Goal: Complete application form

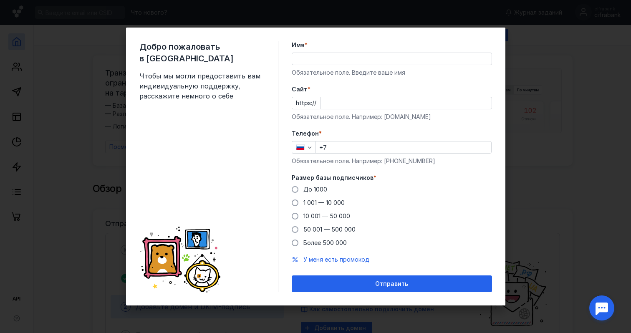
click at [317, 58] on input "Имя *" at bounding box center [391, 59] width 199 height 12
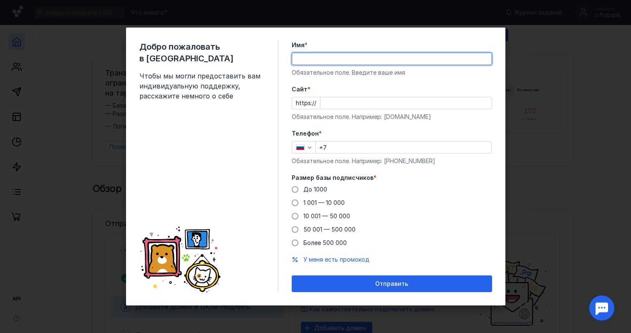
click at [462, 86] on form "Имя * Обязательное поле. Введите ваше имя [PERSON_NAME] * https:// Обязательное…" at bounding box center [392, 166] width 200 height 251
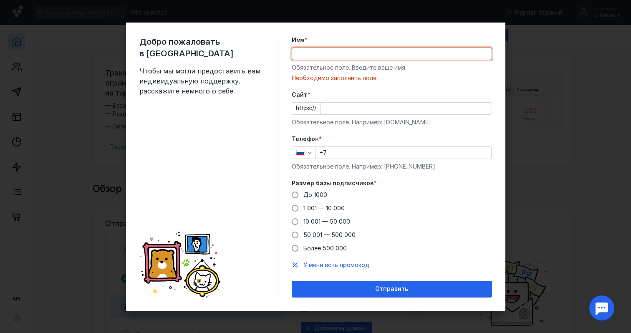
click at [362, 51] on input "Имя *" at bounding box center [391, 54] width 199 height 12
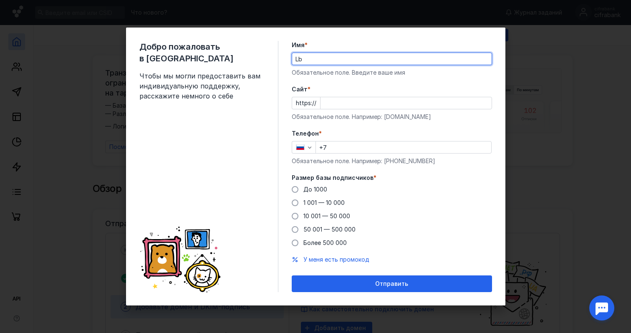
type input "L"
type input "Цифра банк"
click at [334, 106] on input "Cайт *" at bounding box center [406, 103] width 171 height 12
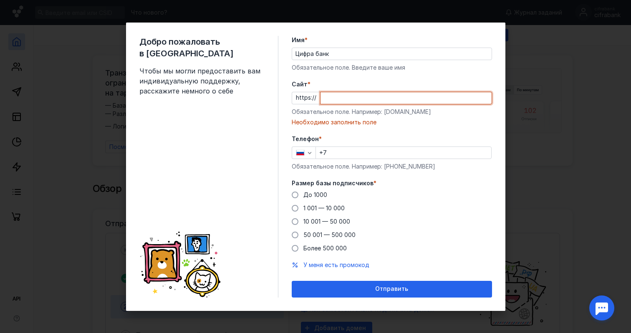
paste input "[DOMAIN_NAME][URL]"
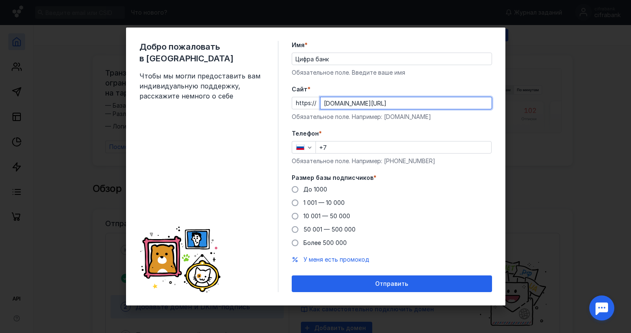
type input "[DOMAIN_NAME][URL]"
click at [339, 150] on input "+7" at bounding box center [403, 147] width 175 height 12
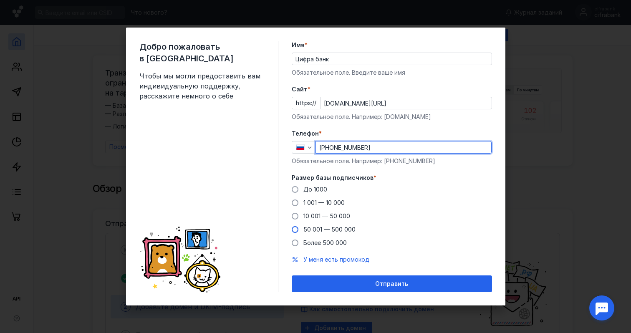
type input "[PHONE_NUMBER]"
click at [295, 232] on span at bounding box center [295, 229] width 7 height 7
click at [0, 0] on input "50 001 — 500 000" at bounding box center [0, 0] width 0 height 0
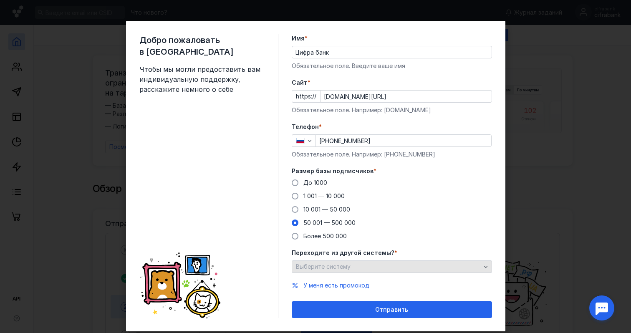
click at [367, 265] on div "Выберите систему" at bounding box center [388, 266] width 189 height 7
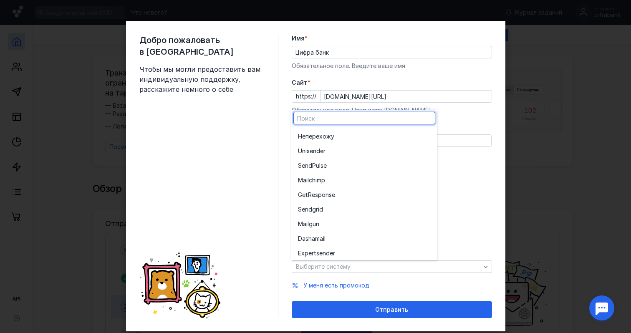
click at [469, 214] on div "До [DATE] 1 001 — 10 000 10 001 — 50 000 50 001 — 500 000 Более 500 000" at bounding box center [392, 210] width 200 height 62
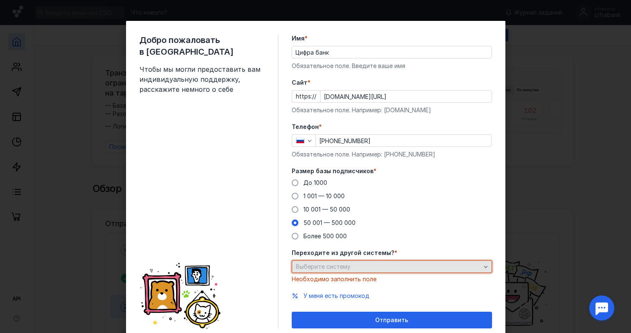
click at [414, 263] on div "Выберите систему" at bounding box center [388, 266] width 189 height 7
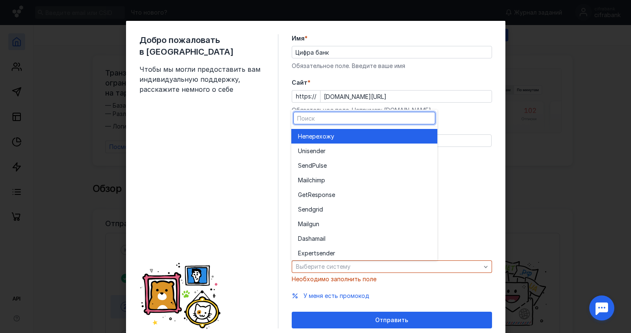
click at [348, 136] on div "Не перехожу" at bounding box center [364, 136] width 133 height 8
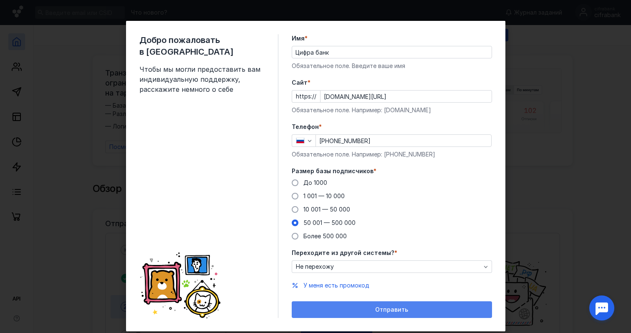
click at [379, 315] on div "Отправить" at bounding box center [392, 309] width 200 height 17
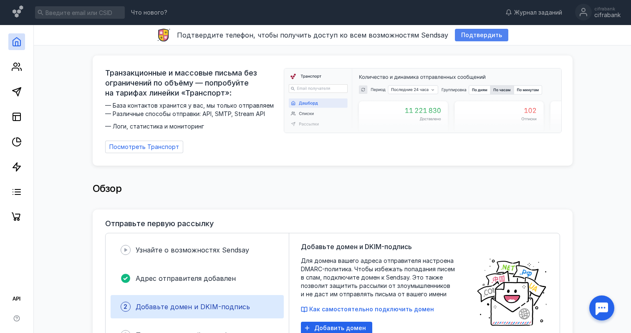
click at [465, 35] on span "Подтвердить" at bounding box center [481, 35] width 41 height 7
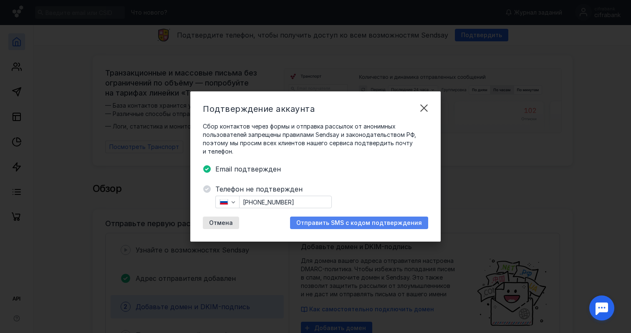
click at [331, 224] on span "Отправить SMS с кодом подтверждения" at bounding box center [359, 223] width 126 height 7
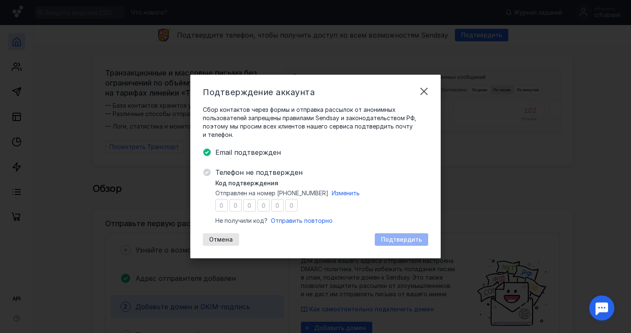
type input "9"
type input "1"
type input "2"
type input "9"
type input "3"
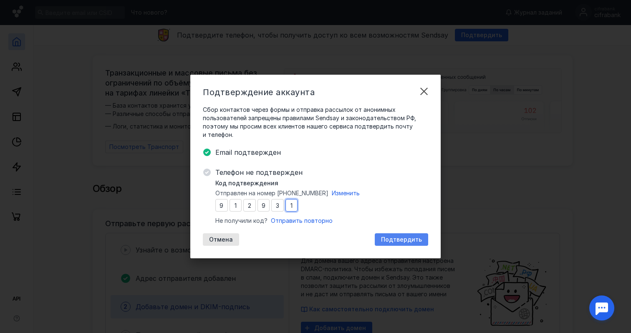
type input "1"
click at [402, 239] on span "Подтвердить" at bounding box center [401, 239] width 41 height 7
